Goal: Book appointment/travel/reservation

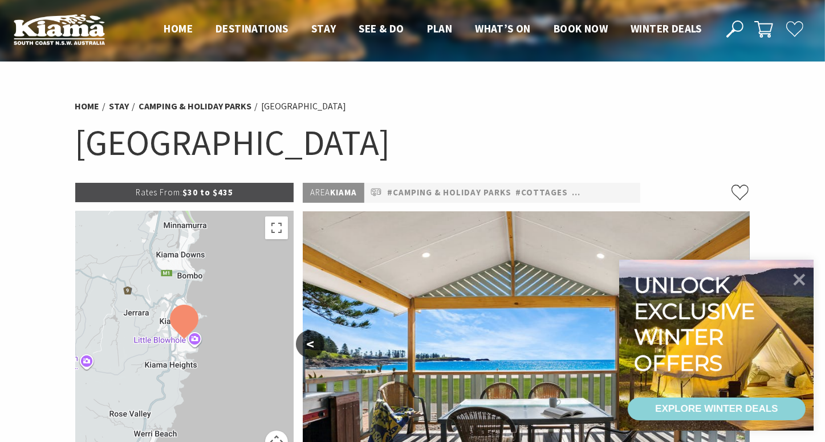
select select "3"
select select "2"
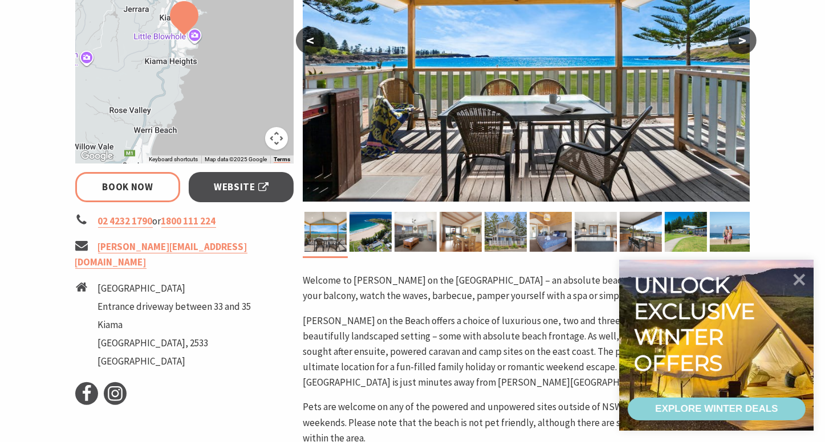
scroll to position [316, 0]
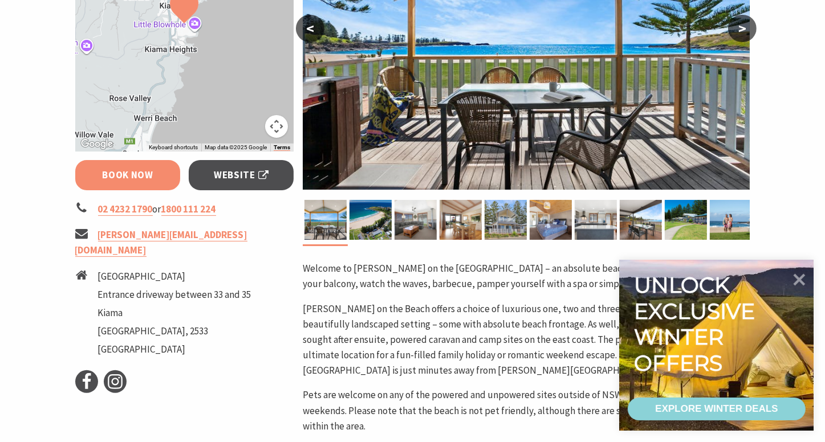
click at [144, 176] on link "Book Now" at bounding box center [127, 175] width 105 height 30
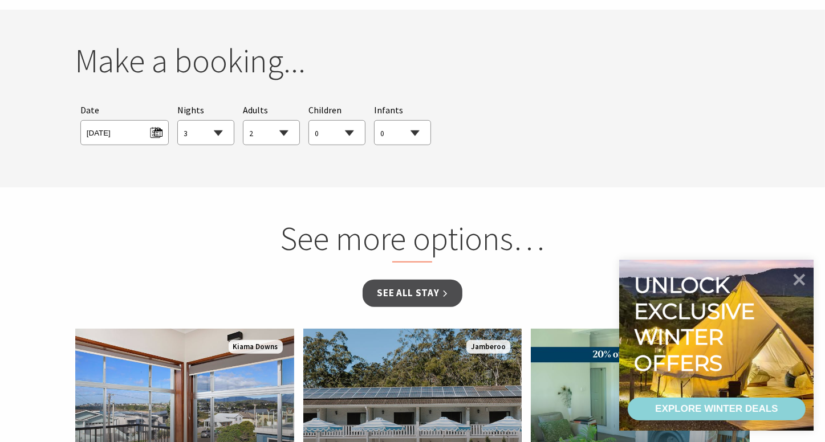
scroll to position [1038, 0]
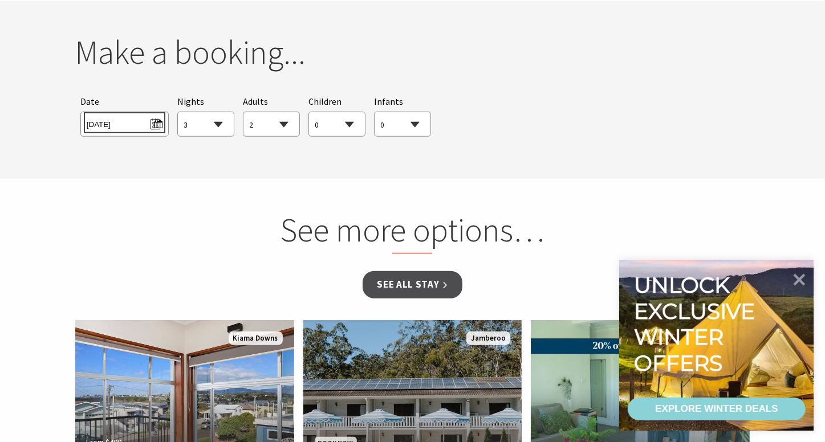
click at [157, 123] on span "Sat 16/08/2025" at bounding box center [125, 122] width 76 height 15
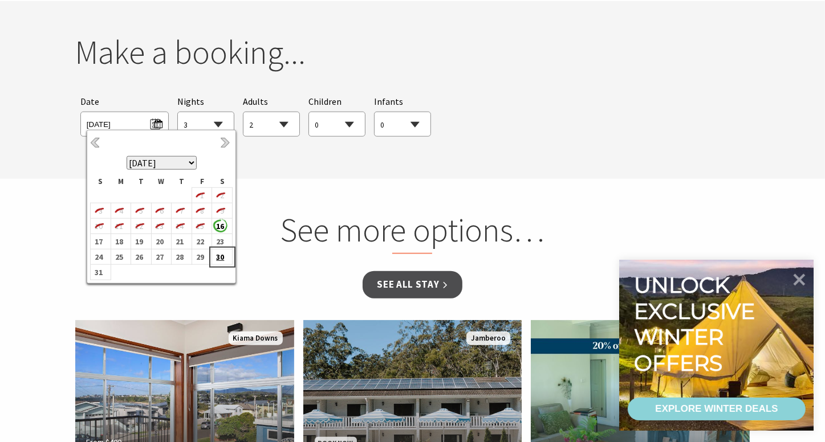
click at [227, 256] on td "30" at bounding box center [222, 257] width 21 height 15
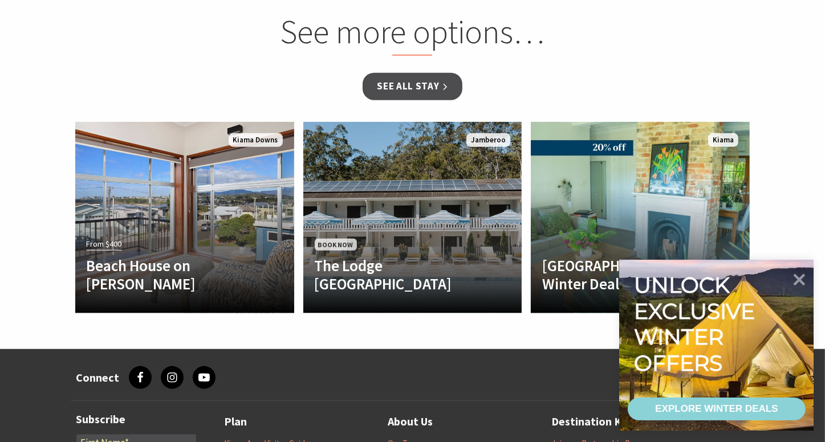
scroll to position [1242, 0]
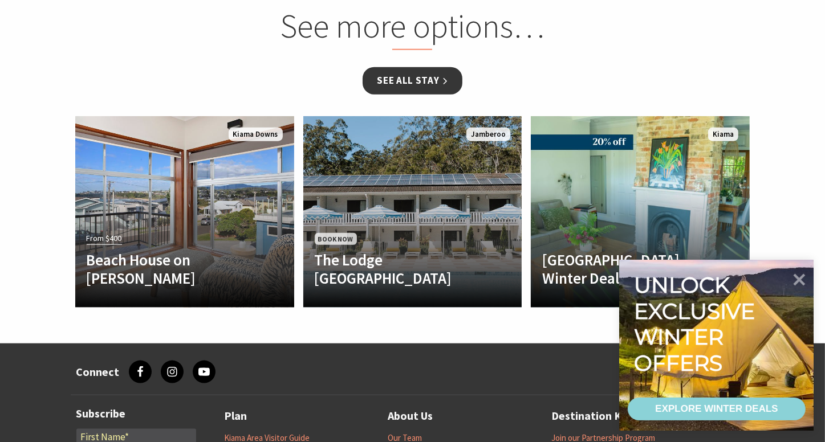
click at [429, 83] on link "See all Stay" at bounding box center [411, 80] width 99 height 27
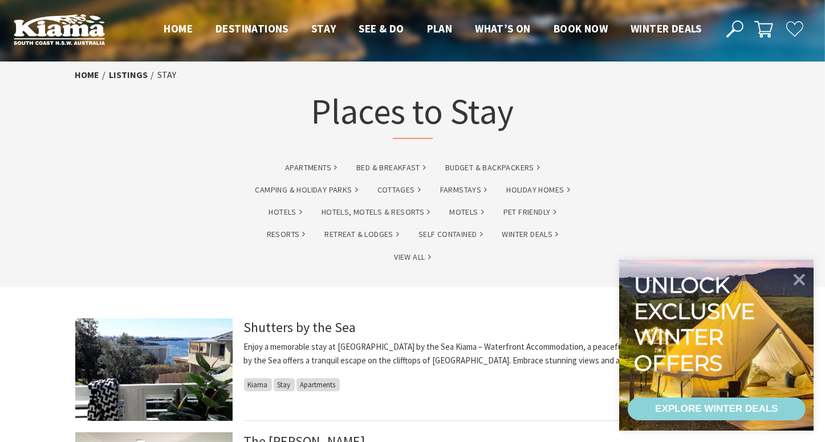
click at [575, 385] on div "Shutters by the Sea Enjoy a memorable stay at [GEOGRAPHIC_DATA] by the Sea Kiam…" at bounding box center [497, 370] width 506 height 103
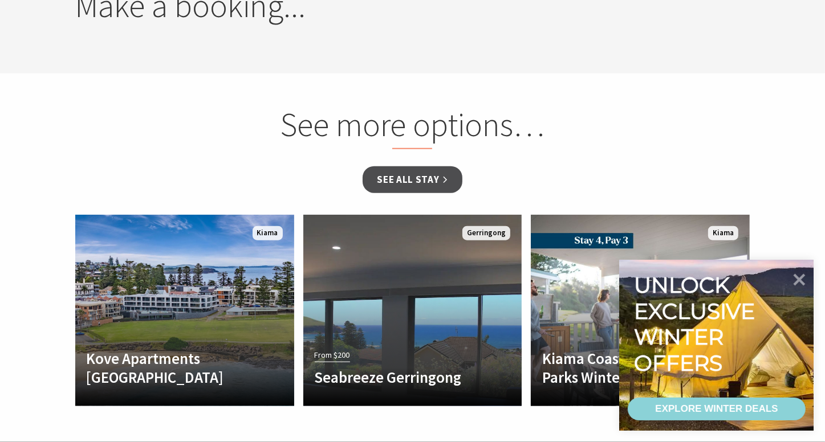
select select "3"
select select "2"
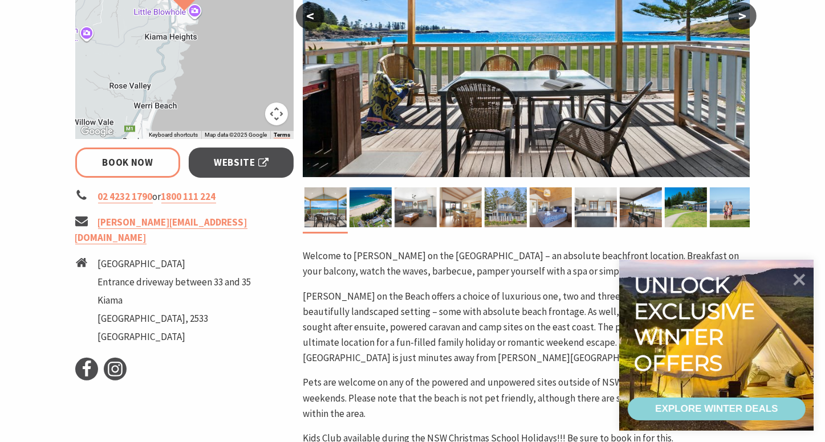
scroll to position [351, 0]
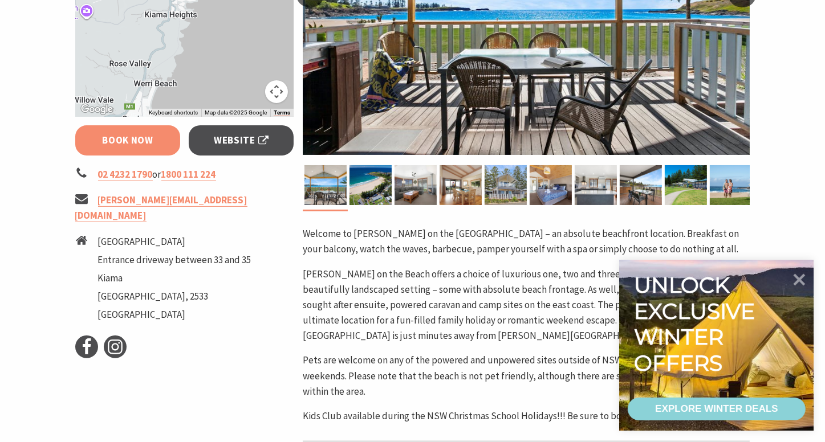
click at [137, 144] on link "Book Now" at bounding box center [127, 140] width 105 height 30
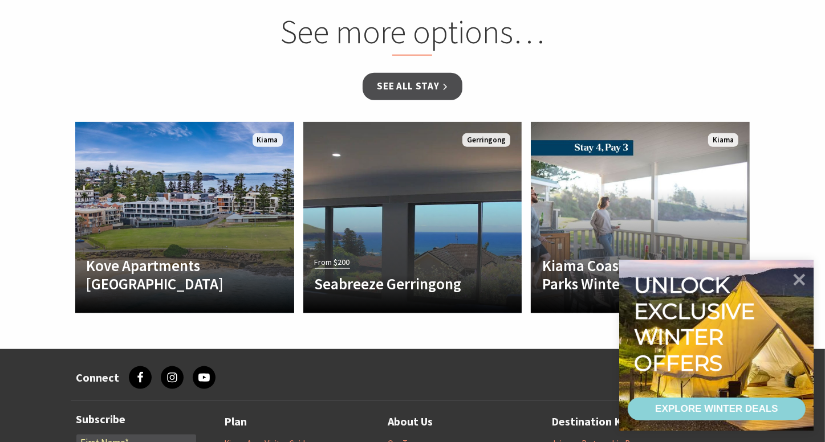
scroll to position [1235, 0]
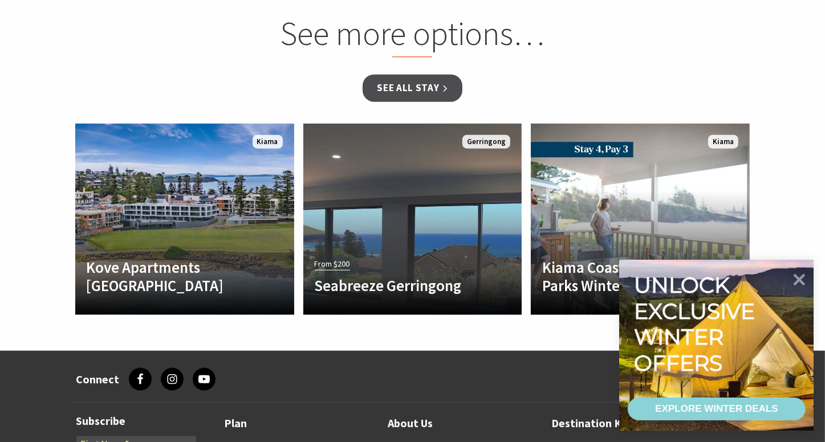
click at [786, 217] on section "See more options… See all Stay Another Image Used Kove Apartments Kiama Welcome…" at bounding box center [412, 166] width 825 height 369
click at [808, 282] on icon at bounding box center [798, 279] width 27 height 27
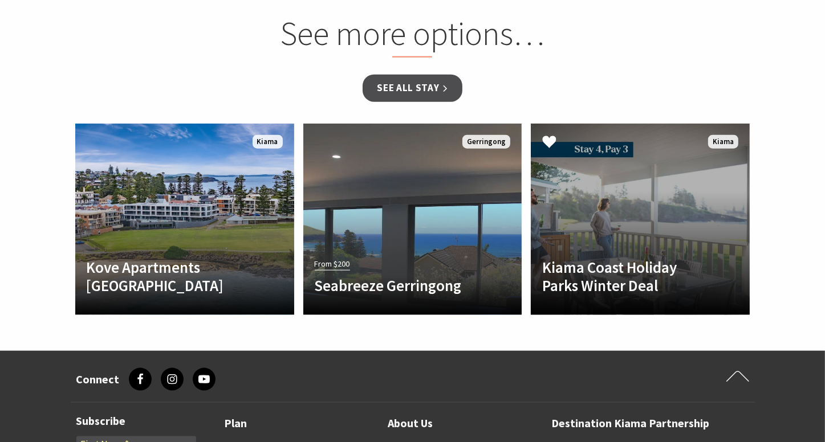
click at [636, 267] on h4 "Kiama Coast Holiday Parks Winter Deal" at bounding box center [623, 276] width 163 height 37
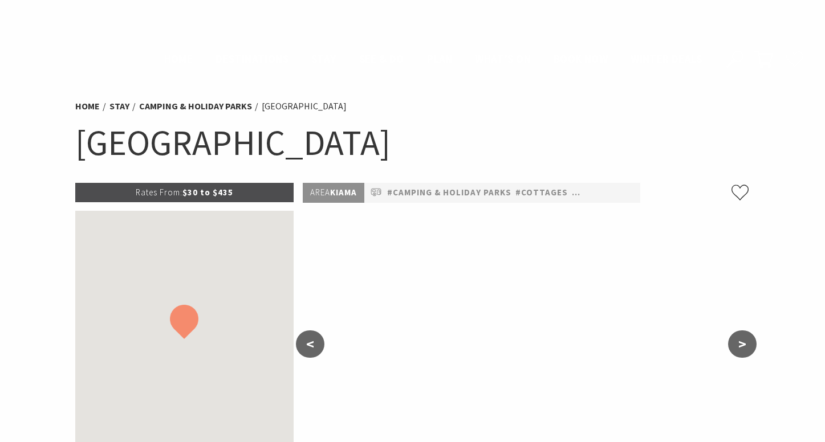
scroll to position [1085, 0]
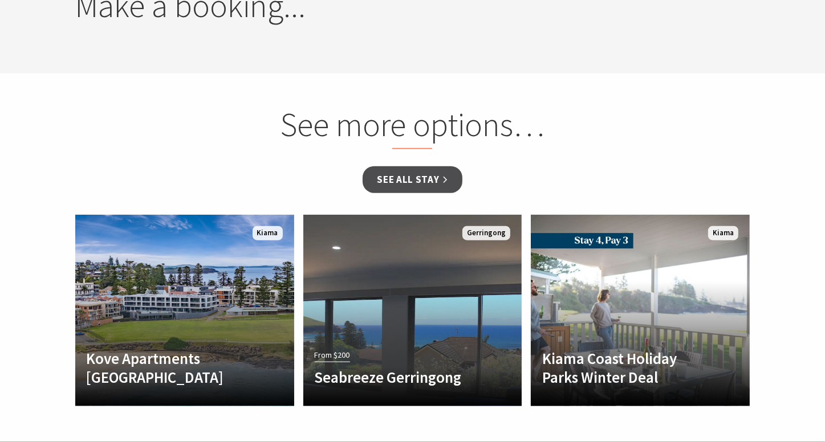
select select "3"
select select "2"
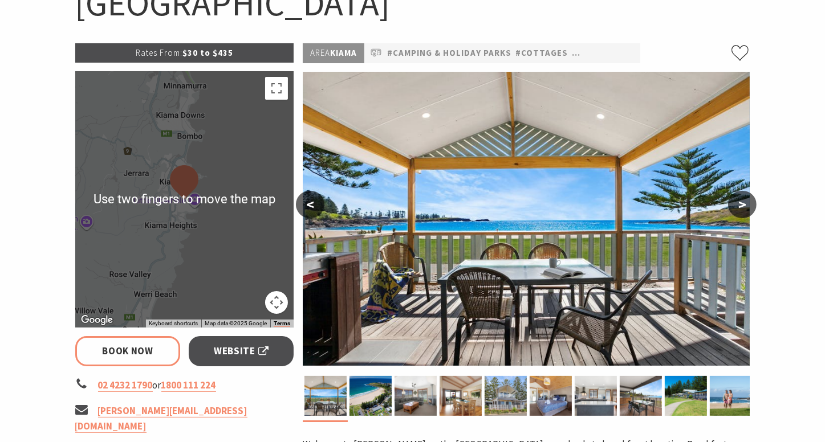
scroll to position [164, 0]
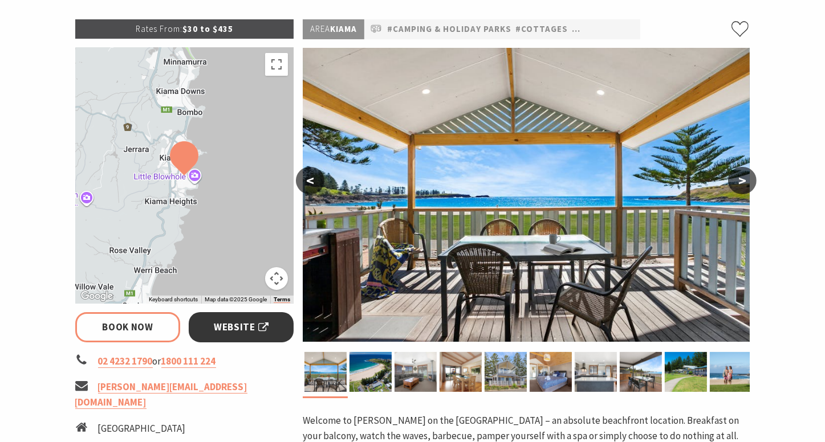
click at [237, 328] on span "Website" at bounding box center [241, 327] width 55 height 15
